Goal: Navigation & Orientation: Find specific page/section

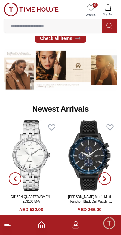
scroll to position [246, 0]
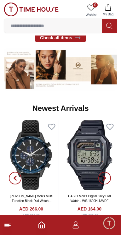
click at [78, 228] on icon "button" at bounding box center [76, 227] width 6 height 3
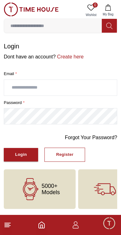
click at [10, 229] on icon at bounding box center [8, 225] width 8 height 8
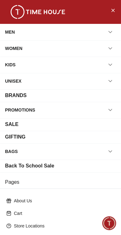
scroll to position [246, 0]
click at [110, 10] on icon "Close Menu" at bounding box center [112, 10] width 5 height 8
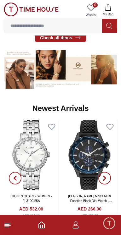
click at [42, 227] on icon "Home" at bounding box center [42, 225] width 8 height 8
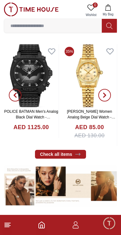
scroll to position [130, 0]
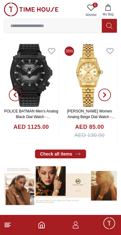
click at [7, 227] on line at bounding box center [7, 227] width 4 height 0
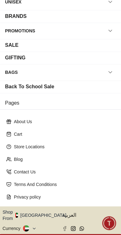
scroll to position [87, 0]
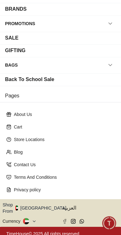
click at [33, 219] on icon at bounding box center [34, 221] width 5 height 5
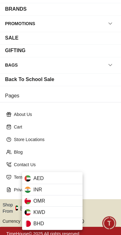
click at [99, 162] on div at bounding box center [60, 117] width 121 height 235
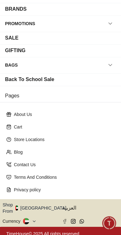
click at [43, 206] on button "Shop From [GEOGRAPHIC_DATA]" at bounding box center [37, 208] width 68 height 13
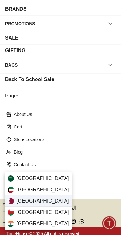
click at [48, 201] on div "[GEOGRAPHIC_DATA]" at bounding box center [38, 201] width 66 height 11
